Goal: Complete application form

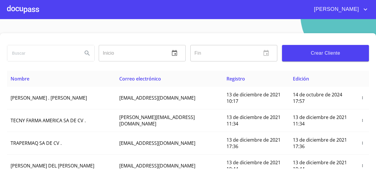
click at [27, 9] on div at bounding box center [23, 9] width 32 height 19
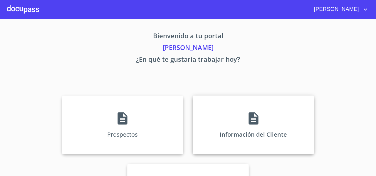
click at [215, 107] on div "Información del Cliente" at bounding box center [253, 124] width 121 height 59
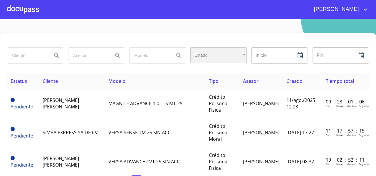
click at [213, 51] on div "​" at bounding box center [218, 55] width 56 height 16
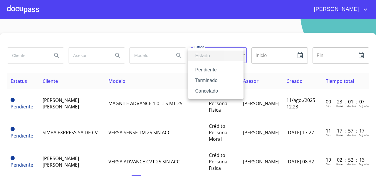
click at [201, 78] on li "Terminado" at bounding box center [216, 80] width 56 height 11
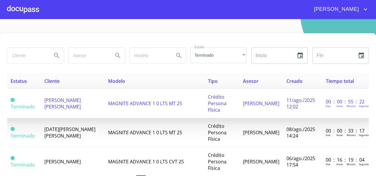
click at [50, 101] on span "[PERSON_NAME] [PERSON_NAME]" at bounding box center [62, 103] width 36 height 13
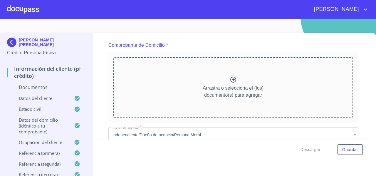
scroll to position [309, 0]
click at [159, 59] on div "Arrastra o selecciona el (los) documento(s) para agregar" at bounding box center [233, 88] width 240 height 60
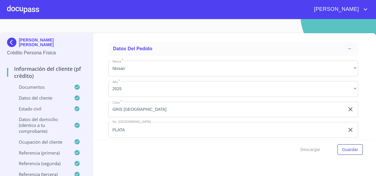
scroll to position [6, 0]
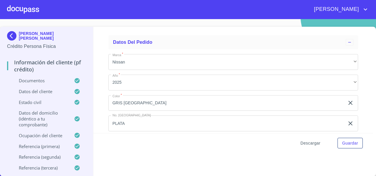
click at [303, 142] on span "Descargar" at bounding box center [311, 143] width 20 height 7
